Goal: Information Seeking & Learning: Learn about a topic

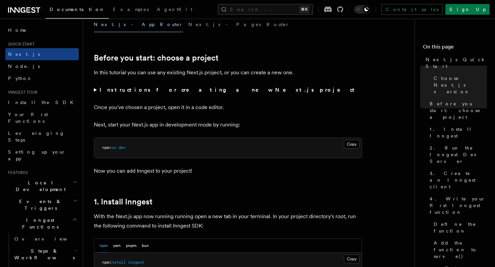
scroll to position [199, 0]
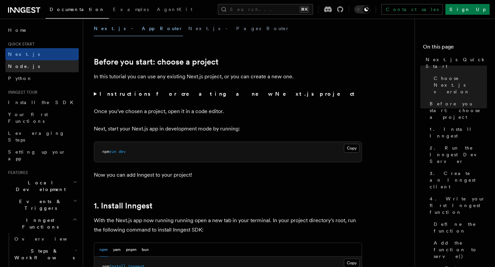
click at [22, 64] on span "Node.js" at bounding box center [24, 66] width 32 height 5
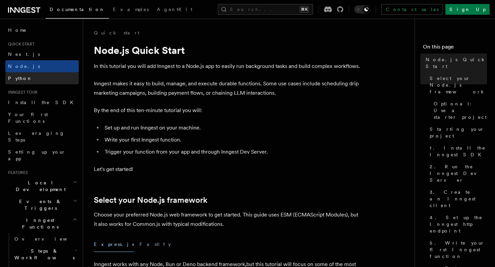
click at [19, 76] on span "Python" at bounding box center [20, 78] width 24 height 5
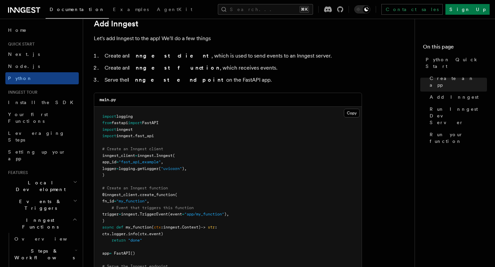
scroll to position [399, 0]
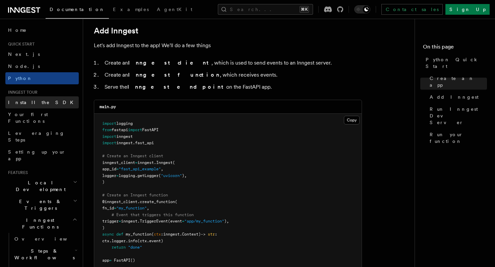
click at [42, 105] on link "Install the SDK" at bounding box center [41, 102] width 73 height 12
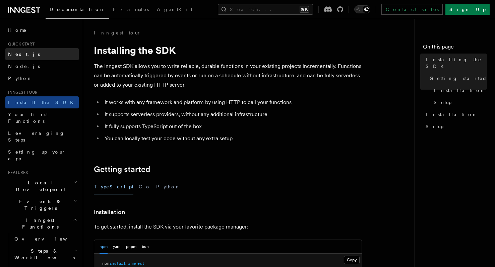
click at [22, 52] on span "Next.js" at bounding box center [24, 54] width 32 height 5
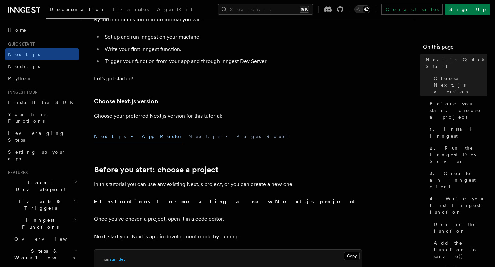
scroll to position [91, 0]
click at [188, 136] on button "Next.js - Pages Router" at bounding box center [238, 136] width 101 height 15
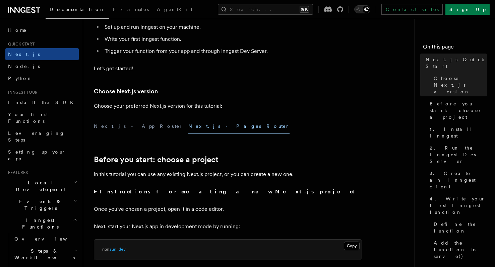
scroll to position [106, 0]
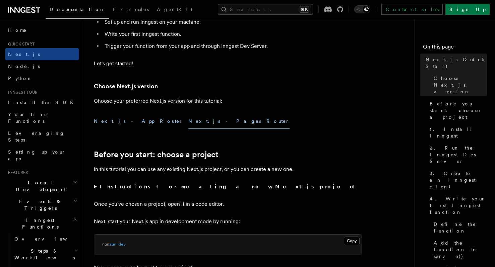
click at [118, 123] on button "Next.js - App Router" at bounding box center [138, 121] width 89 height 15
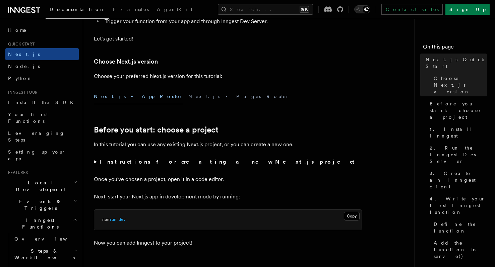
scroll to position [131, 0]
click at [122, 161] on strong "Instructions for creating a new Next.js project" at bounding box center [227, 161] width 257 height 6
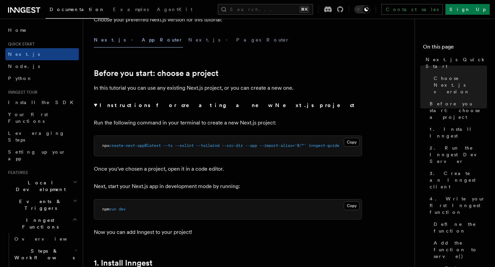
scroll to position [189, 0]
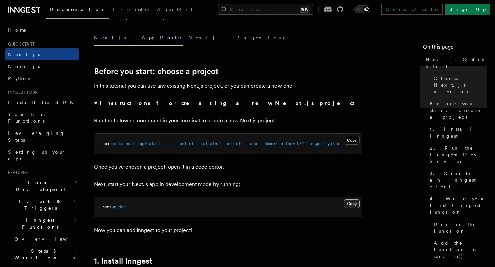
click at [355, 202] on button "Copy Copied" at bounding box center [352, 204] width 16 height 9
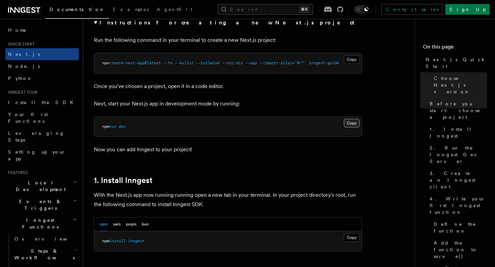
scroll to position [284, 0]
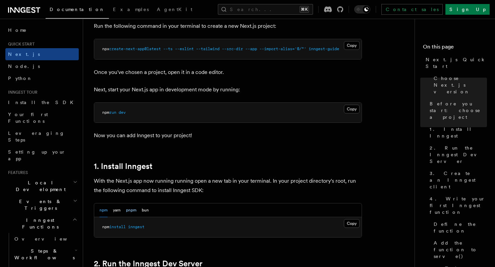
click at [130, 211] on button "pnpm" at bounding box center [131, 211] width 10 height 14
click at [350, 222] on button "Copy Copied" at bounding box center [352, 223] width 16 height 9
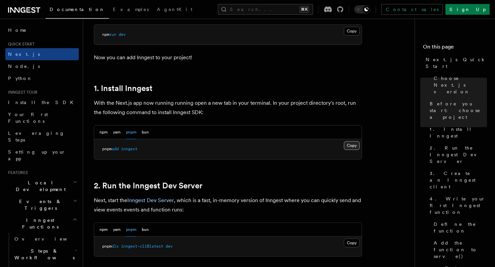
scroll to position [364, 0]
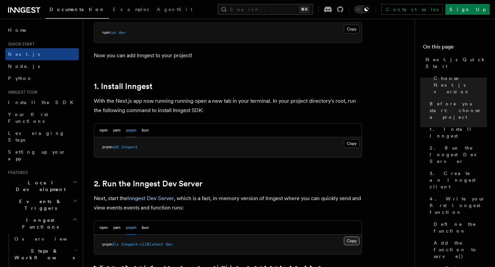
click at [353, 241] on button "Copy Copied" at bounding box center [352, 241] width 16 height 9
click at [75, 179] on icon "button" at bounding box center [75, 181] width 4 height 5
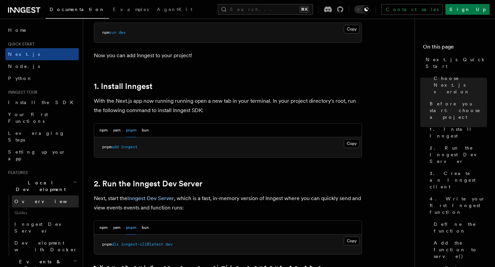
click at [41, 196] on link "Overview" at bounding box center [45, 202] width 67 height 12
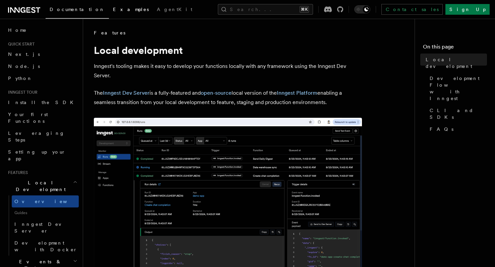
click at [113, 9] on span "Examples" at bounding box center [131, 9] width 36 height 5
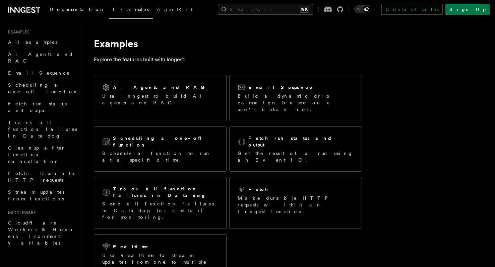
click at [73, 10] on span "Documentation" at bounding box center [77, 9] width 55 height 5
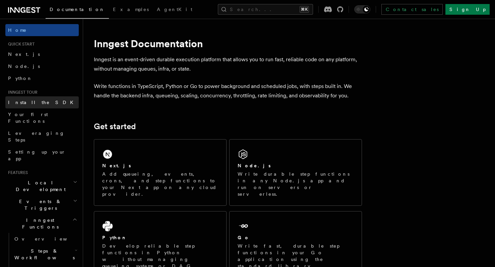
click at [41, 103] on link "Install the SDK" at bounding box center [41, 102] width 73 height 12
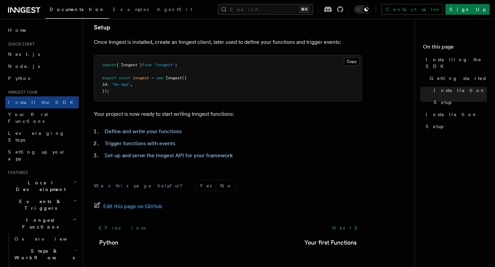
scroll to position [268, 0]
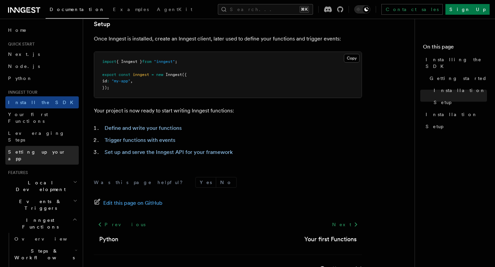
click at [50, 146] on link "Setting up your app" at bounding box center [41, 155] width 73 height 19
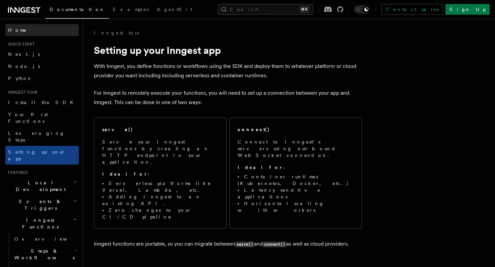
click at [16, 29] on span "Home" at bounding box center [17, 30] width 19 height 7
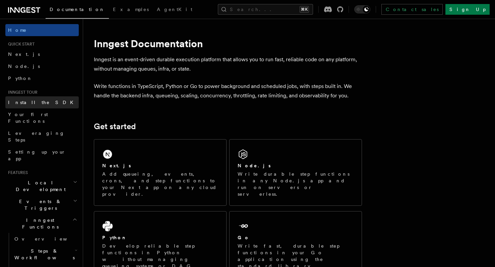
click at [27, 101] on span "Install the SDK" at bounding box center [42, 102] width 69 height 5
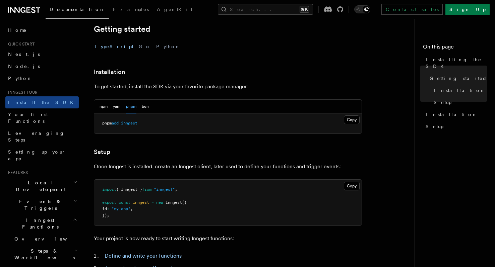
scroll to position [141, 0]
click at [147, 105] on button "bun" at bounding box center [145, 106] width 7 height 14
click at [119, 106] on button "yarn" at bounding box center [117, 106] width 8 height 14
click at [102, 106] on button "npm" at bounding box center [103, 106] width 8 height 14
click at [131, 108] on button "pnpm" at bounding box center [131, 106] width 10 height 14
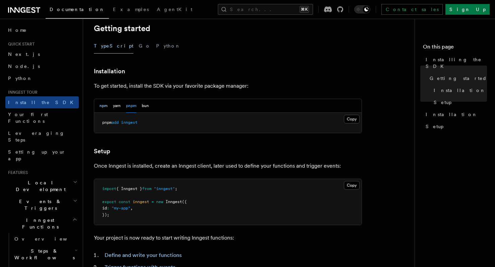
click at [102, 106] on button "npm" at bounding box center [103, 106] width 8 height 14
click at [132, 107] on button "pnpm" at bounding box center [131, 106] width 10 height 14
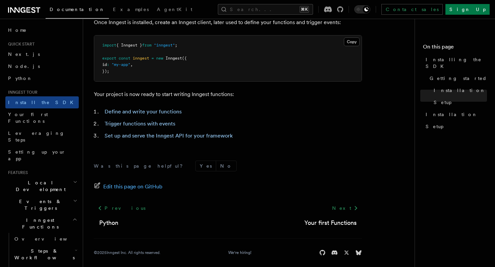
scroll to position [289, 0]
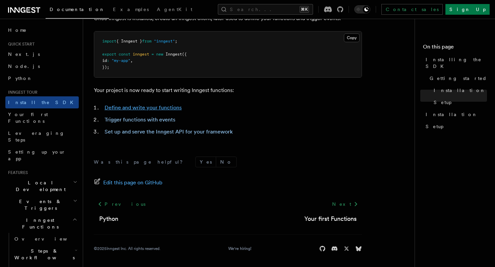
click at [152, 108] on link "Define and write your functions" at bounding box center [142, 107] width 77 height 6
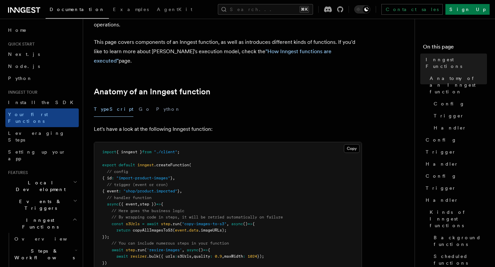
scroll to position [61, 0]
click at [26, 101] on span "Install the SDK" at bounding box center [42, 102] width 69 height 5
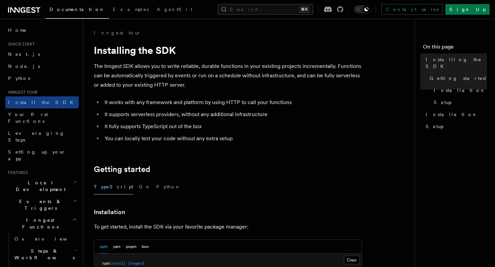
click at [25, 92] on span "Inngest tour" at bounding box center [21, 92] width 32 height 5
click at [18, 55] on span "Next.js" at bounding box center [24, 54] width 32 height 5
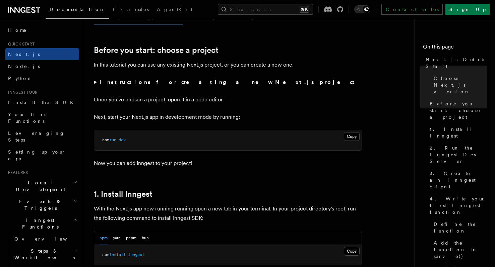
scroll to position [217, 0]
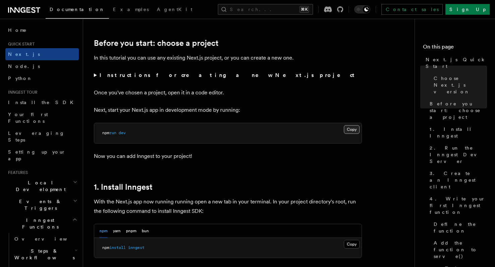
click at [351, 131] on button "Copy Copied" at bounding box center [352, 129] width 16 height 9
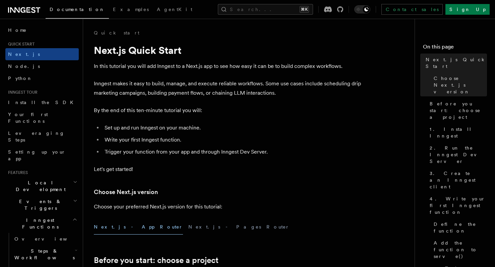
scroll to position [0, 0]
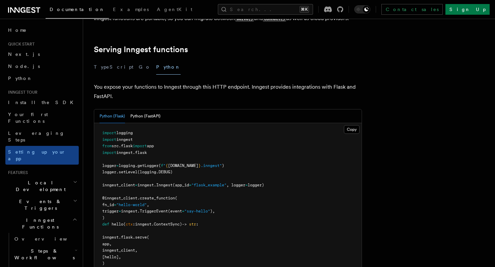
scroll to position [230, 0]
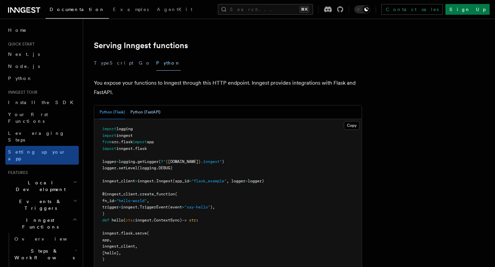
click at [146, 105] on button "Python (FastAPI)" at bounding box center [145, 112] width 30 height 14
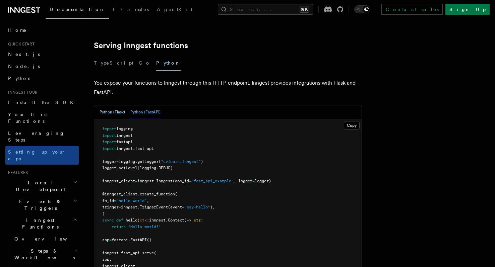
click at [114, 105] on button "Python (Flask)" at bounding box center [111, 112] width 25 height 14
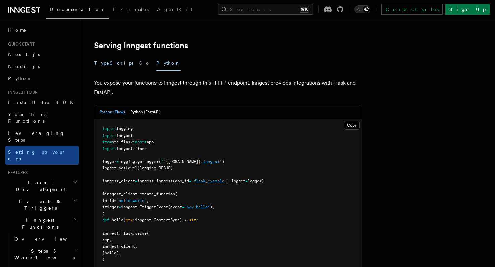
click at [108, 56] on button "TypeScript" at bounding box center [114, 63] width 40 height 15
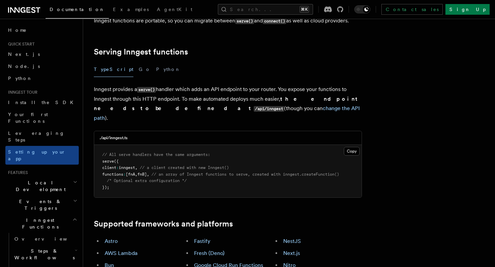
scroll to position [179, 0]
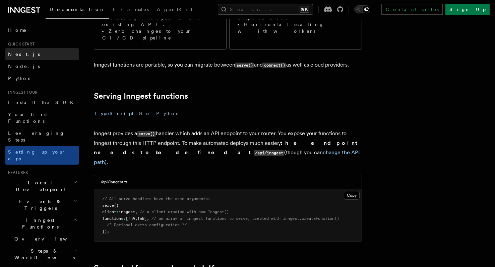
click at [27, 52] on link "Next.js" at bounding box center [41, 54] width 73 height 12
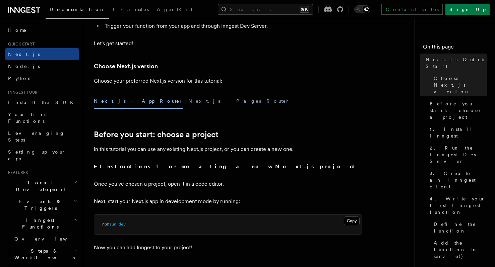
scroll to position [127, 0]
click at [95, 167] on summary "Instructions for creating a new Next.js project" at bounding box center [228, 165] width 268 height 9
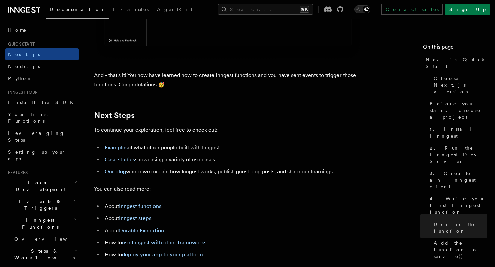
scroll to position [4156, 0]
click at [116, 146] on link "Examples" at bounding box center [115, 147] width 23 height 6
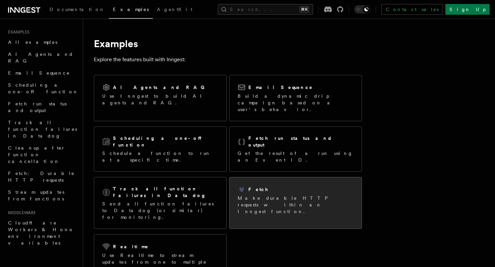
click at [254, 186] on h2 "Fetch" at bounding box center [258, 189] width 20 height 7
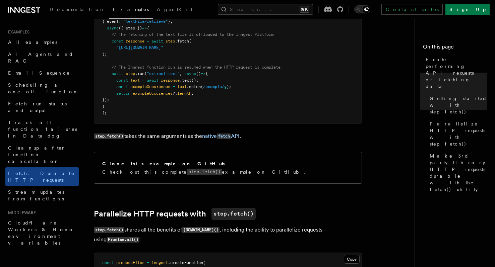
scroll to position [175, 0]
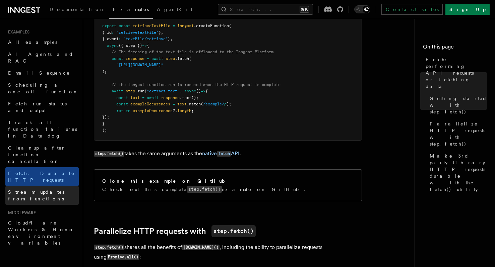
click at [48, 190] on span "Stream updates from functions" at bounding box center [36, 196] width 56 height 12
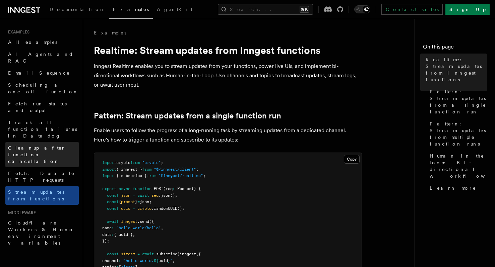
click at [40, 145] on span "Cleanup after function cancellation" at bounding box center [36, 154] width 57 height 19
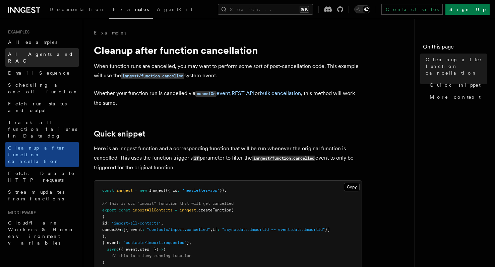
click at [33, 53] on span "AI Agents and RAG" at bounding box center [40, 58] width 65 height 12
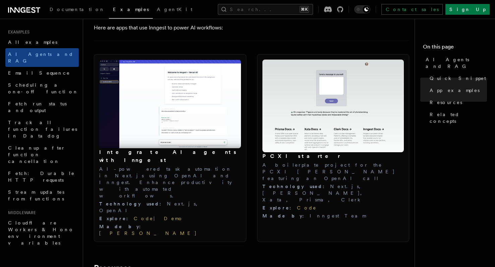
scroll to position [702, 0]
click at [181, 102] on img at bounding box center [170, 104] width 142 height 89
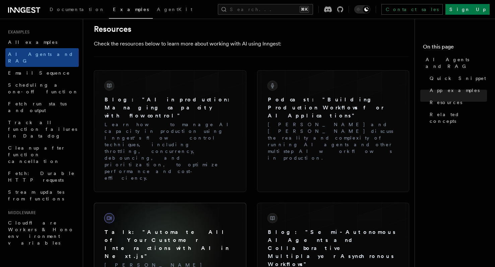
scroll to position [943, 0]
